Goal: Information Seeking & Learning: Learn about a topic

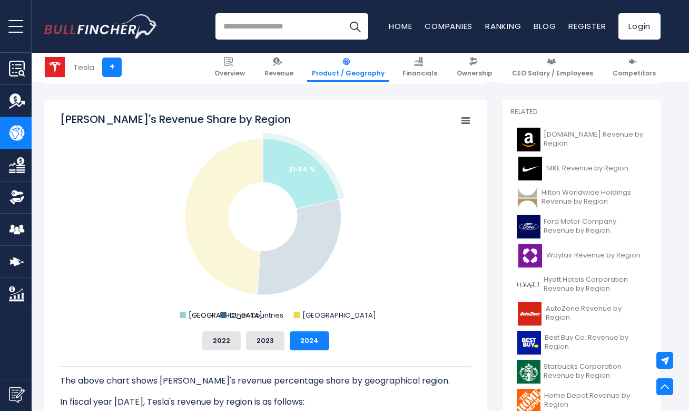
drag, startPoint x: 190, startPoint y: 314, endPoint x: 214, endPoint y: 313, distance: 23.8
click at [214, 313] on icon "Created with Highcharts 12.1.2 Chart context menu [PERSON_NAME]'s Revenue Share…" at bounding box center [265, 217] width 411 height 211
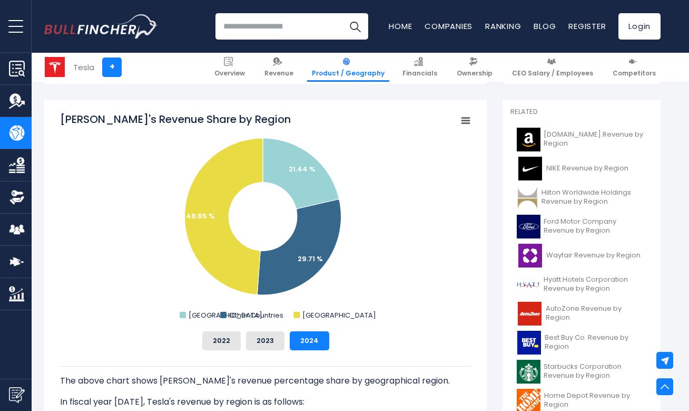
click at [296, 19] on input "search" at bounding box center [292, 26] width 153 height 26
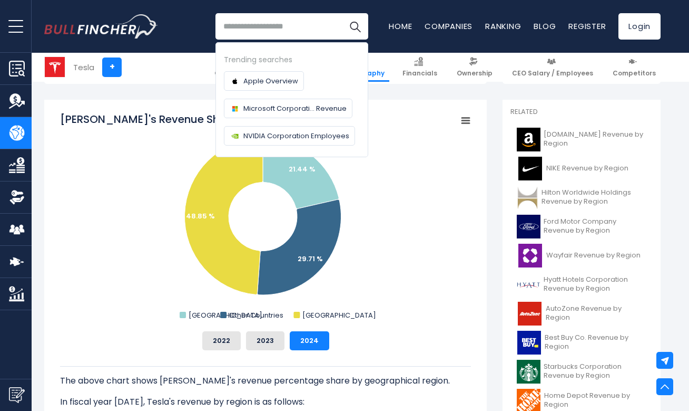
scroll to position [324, 0]
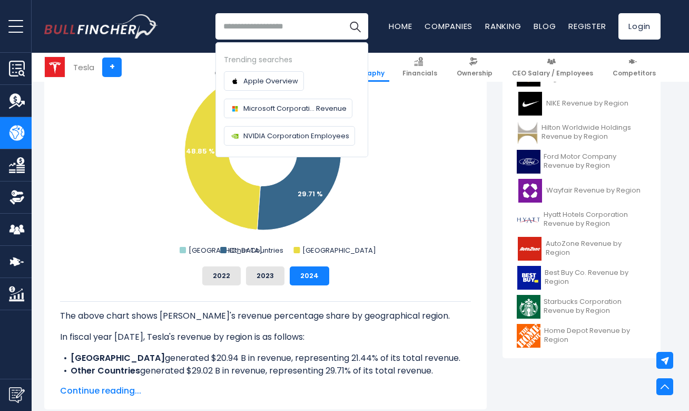
click at [374, 244] on rect "Tesla's Revenue Share by Region" at bounding box center [265, 152] width 411 height 211
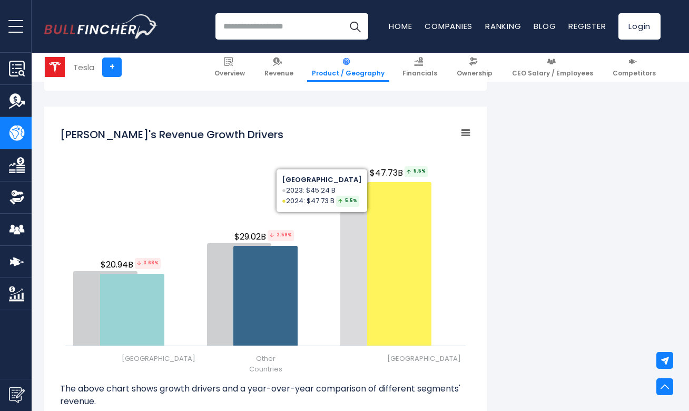
scroll to position [1197, 0]
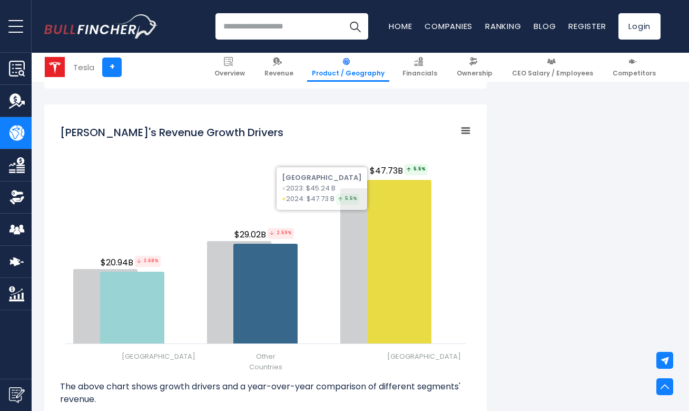
click at [580, 255] on div "Tesla's Revenue by Region In fiscal year 2024, Tesla's revenue by geographical …" at bounding box center [352, 54] width 617 height 2032
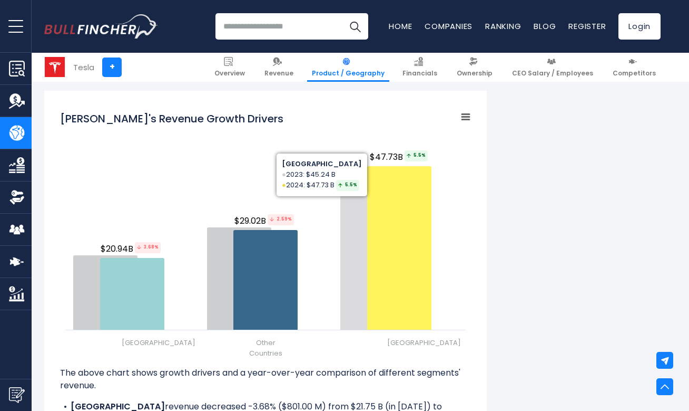
scroll to position [1217, 0]
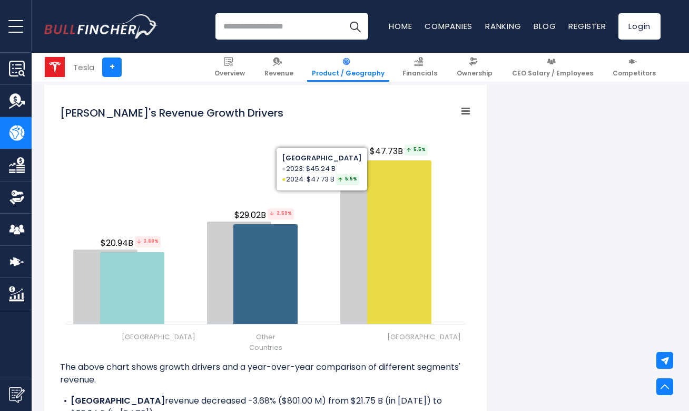
click at [580, 252] on div "Tesla's Revenue by Region In fiscal year 2024, Tesla's revenue by geographical …" at bounding box center [352, 35] width 617 height 2032
click at [513, 241] on div "Tesla's Revenue by Region In fiscal year 2024, Tesla's revenue by geographical …" at bounding box center [352, 35] width 617 height 2032
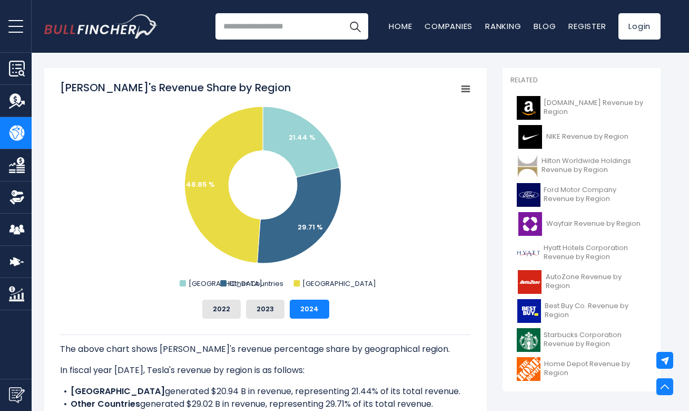
scroll to position [0, 0]
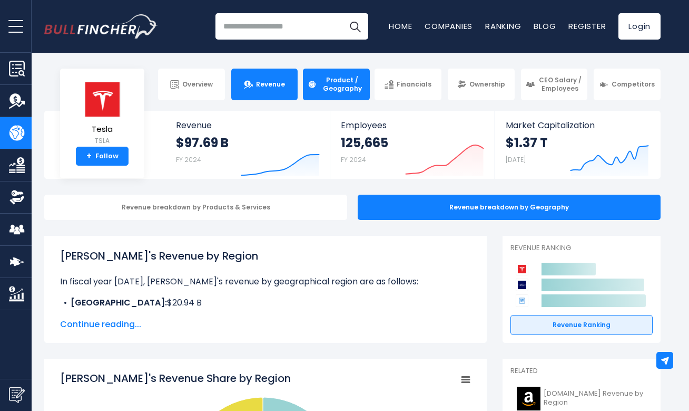
click at [287, 91] on link "Revenue" at bounding box center [264, 85] width 67 height 32
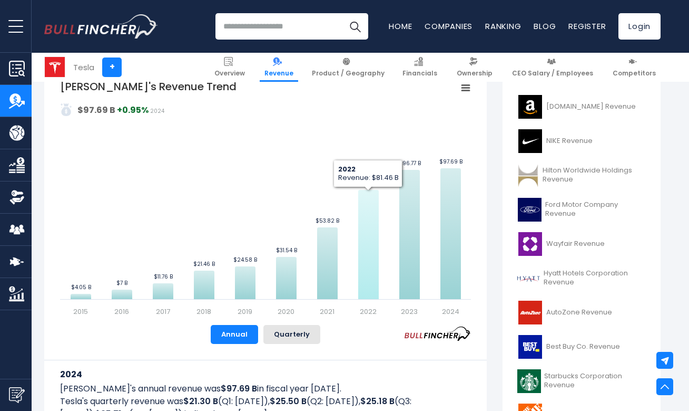
scroll to position [245, 0]
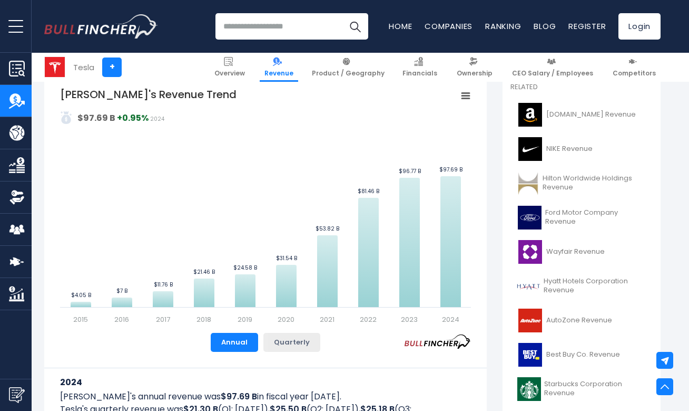
click at [282, 345] on button "Quarterly" at bounding box center [292, 342] width 57 height 19
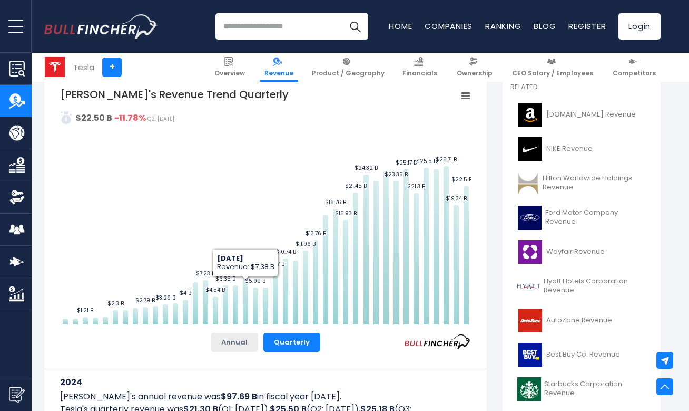
click at [238, 343] on button "Annual" at bounding box center [234, 342] width 47 height 19
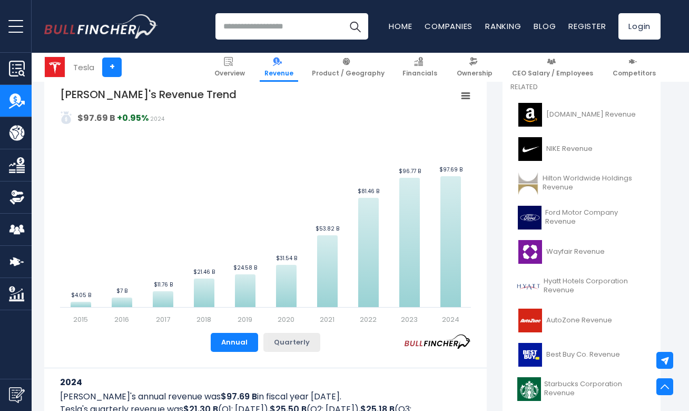
click at [293, 345] on button "Quarterly" at bounding box center [292, 342] width 57 height 19
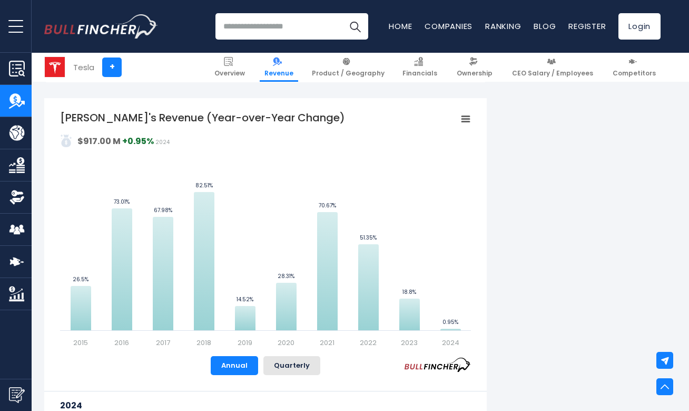
scroll to position [623, 0]
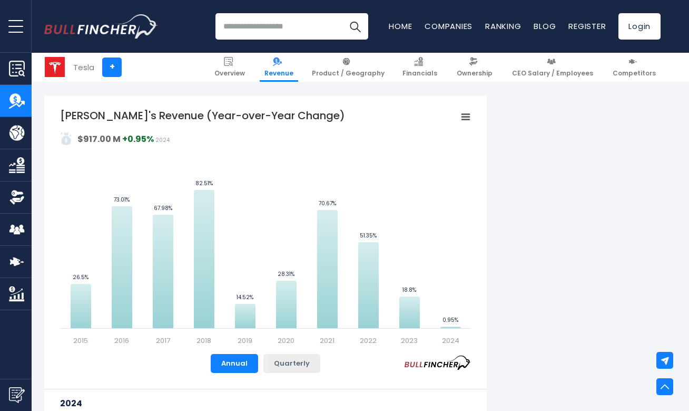
click at [287, 362] on button "Quarterly" at bounding box center [292, 363] width 57 height 19
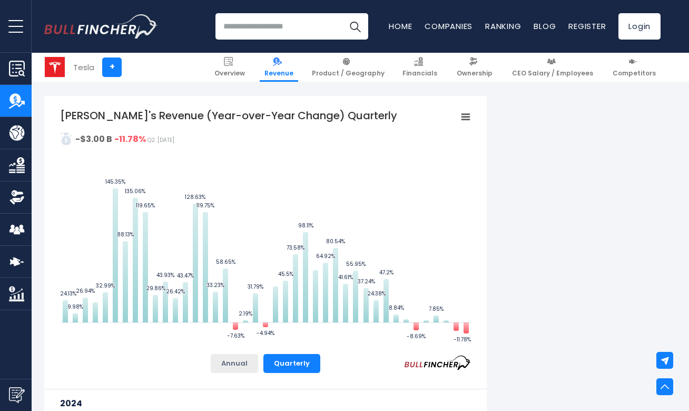
click at [242, 359] on button "Annual" at bounding box center [234, 363] width 47 height 19
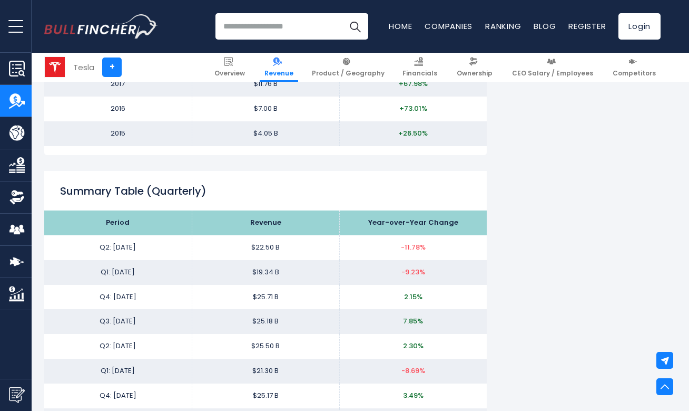
scroll to position [1260, 0]
